Goal: Task Accomplishment & Management: Manage account settings

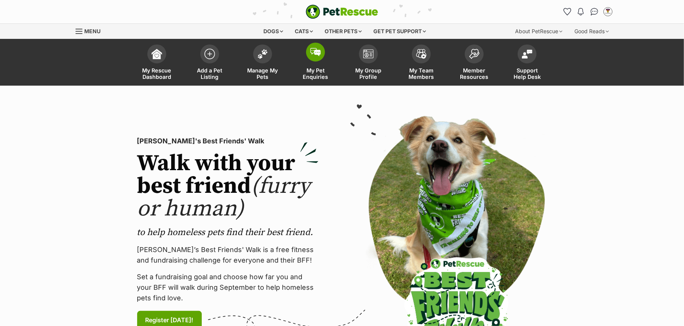
click at [315, 70] on span "My Pet Enquiries" at bounding box center [315, 73] width 34 height 13
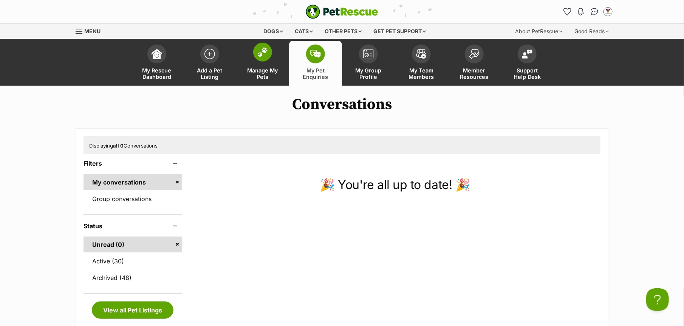
click at [259, 72] on span "Manage My Pets" at bounding box center [263, 73] width 34 height 13
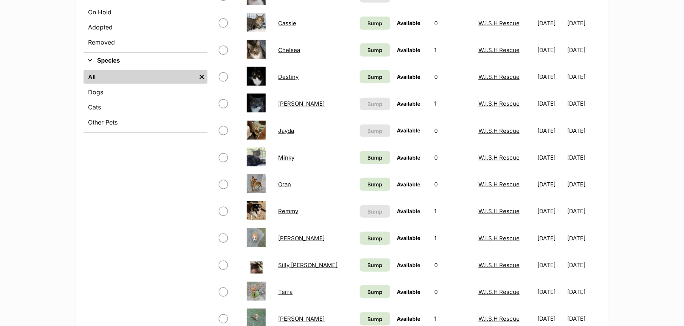
scroll to position [236, 0]
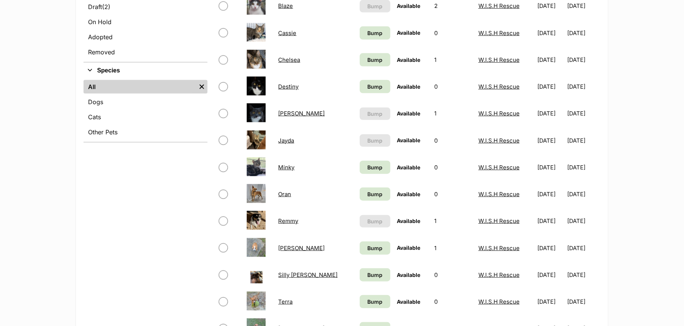
click at [290, 219] on td "Remmy" at bounding box center [315, 221] width 81 height 26
click at [289, 222] on link "Remmy" at bounding box center [288, 221] width 20 height 7
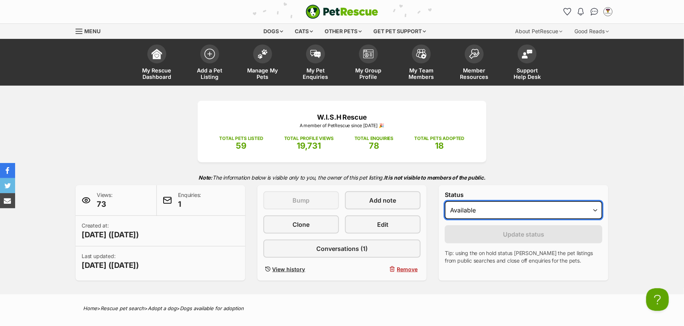
click at [551, 207] on select "Draft - not available as listing has enquires Available On hold Adopted" at bounding box center [524, 210] width 158 height 18
select select "on_hold"
click at [445, 201] on select "Draft - not available as listing has enquires Available On hold Adopted" at bounding box center [524, 210] width 158 height 18
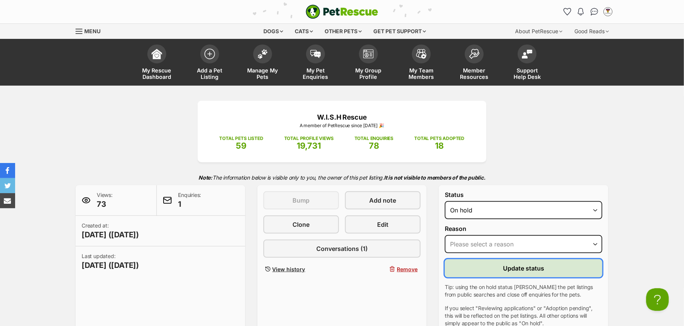
click at [528, 264] on span "Update status" at bounding box center [523, 268] width 41 height 9
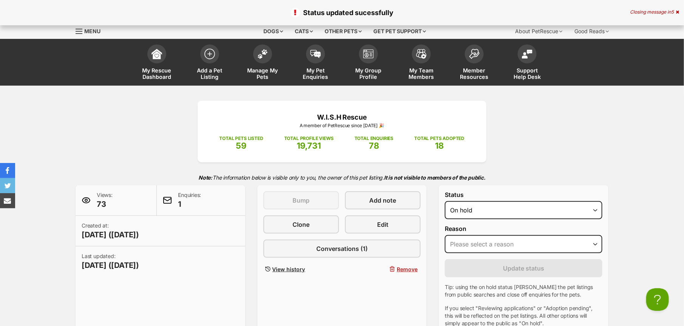
click at [0, 0] on div "Your pet has been marked as on hold Your pets have been marked as on hold Would…" at bounding box center [0, 0] width 0 height 0
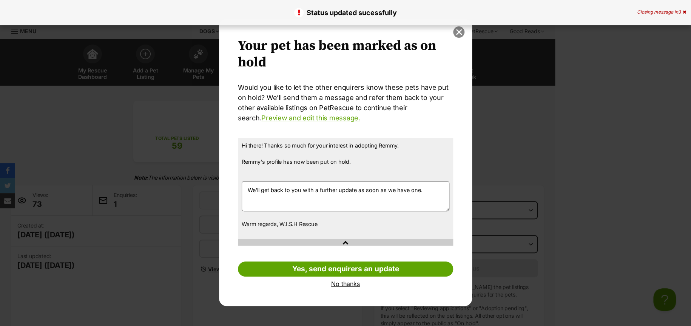
click at [455, 30] on button "close" at bounding box center [458, 31] width 11 height 11
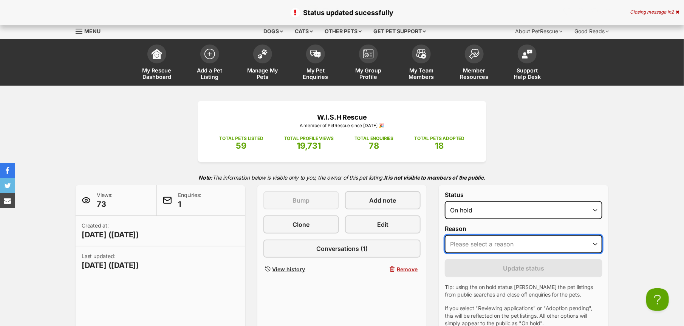
click at [482, 243] on select "Please select a reason Medical reasons Reviewing applications Adoption pending …" at bounding box center [524, 244] width 158 height 18
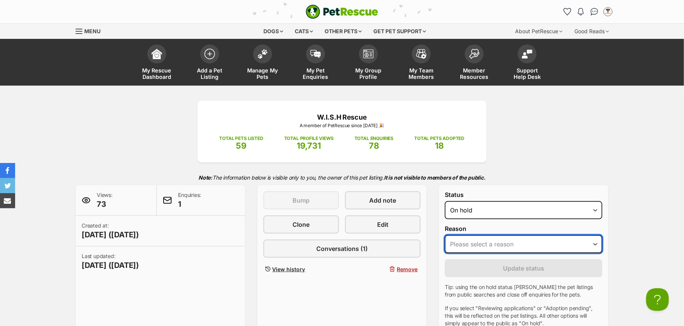
select select "adoption_pending"
click at [445, 235] on select "Please select a reason Medical reasons Reviewing applications Adoption pending …" at bounding box center [524, 244] width 158 height 18
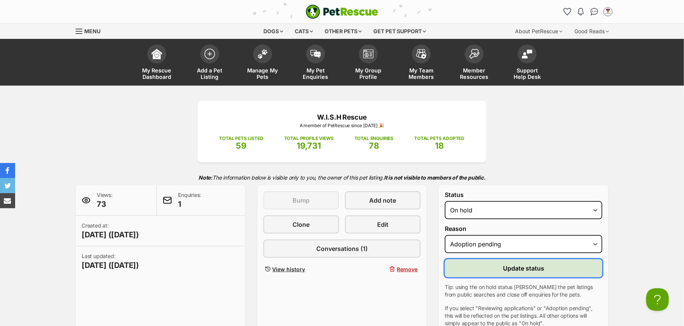
click at [499, 267] on button "Update status" at bounding box center [524, 269] width 158 height 18
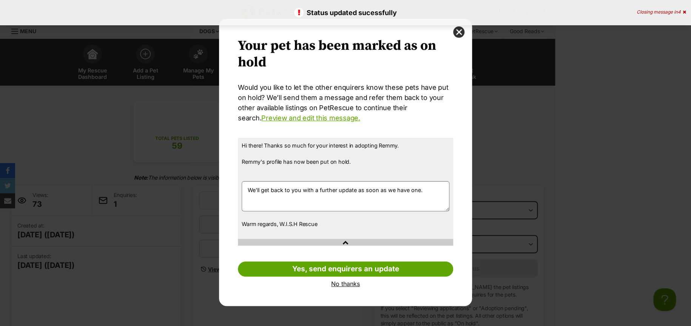
click at [352, 283] on link "No thanks" at bounding box center [345, 284] width 215 height 7
